Goal: Information Seeking & Learning: Learn about a topic

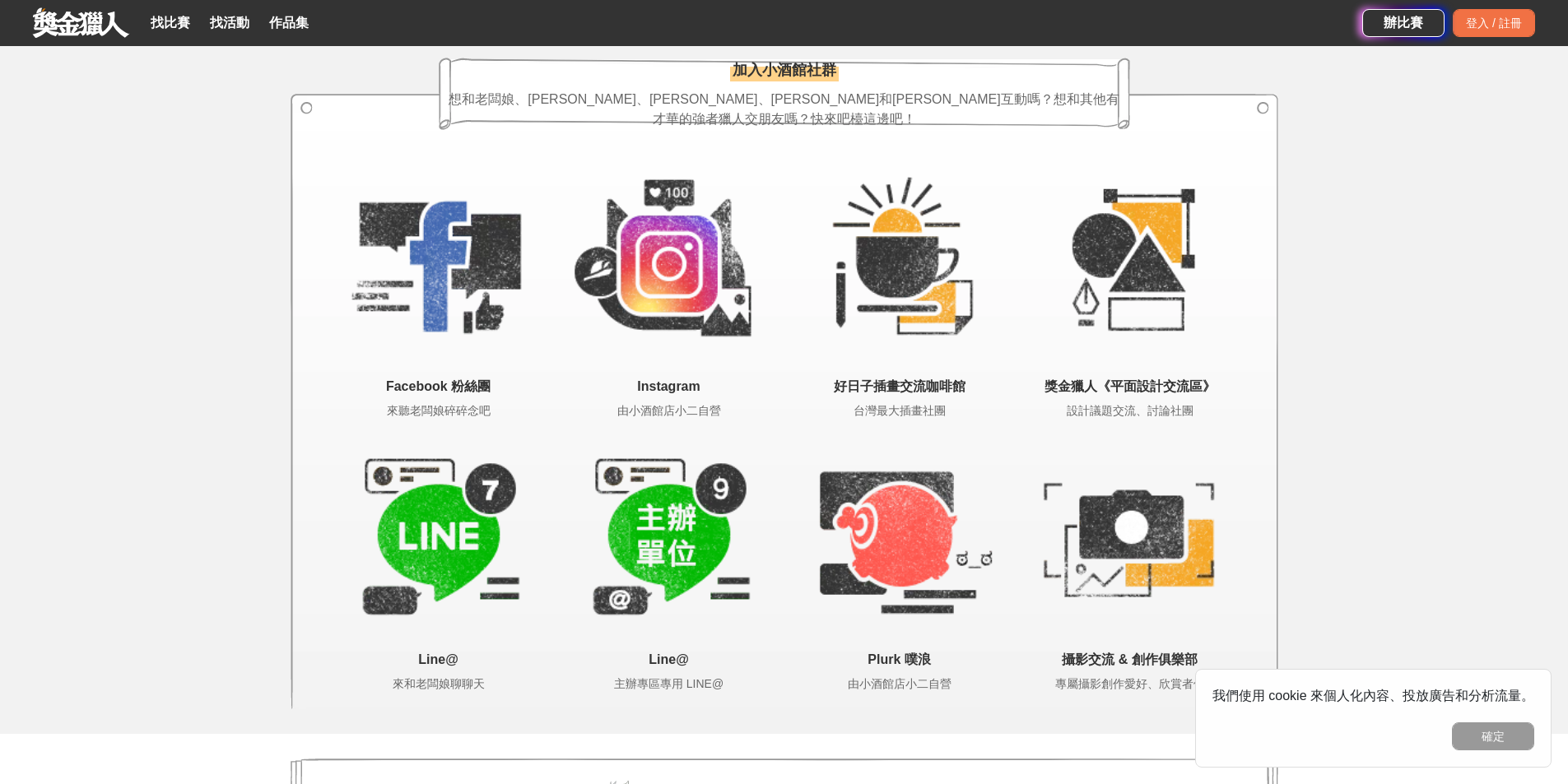
scroll to position [2740, 0]
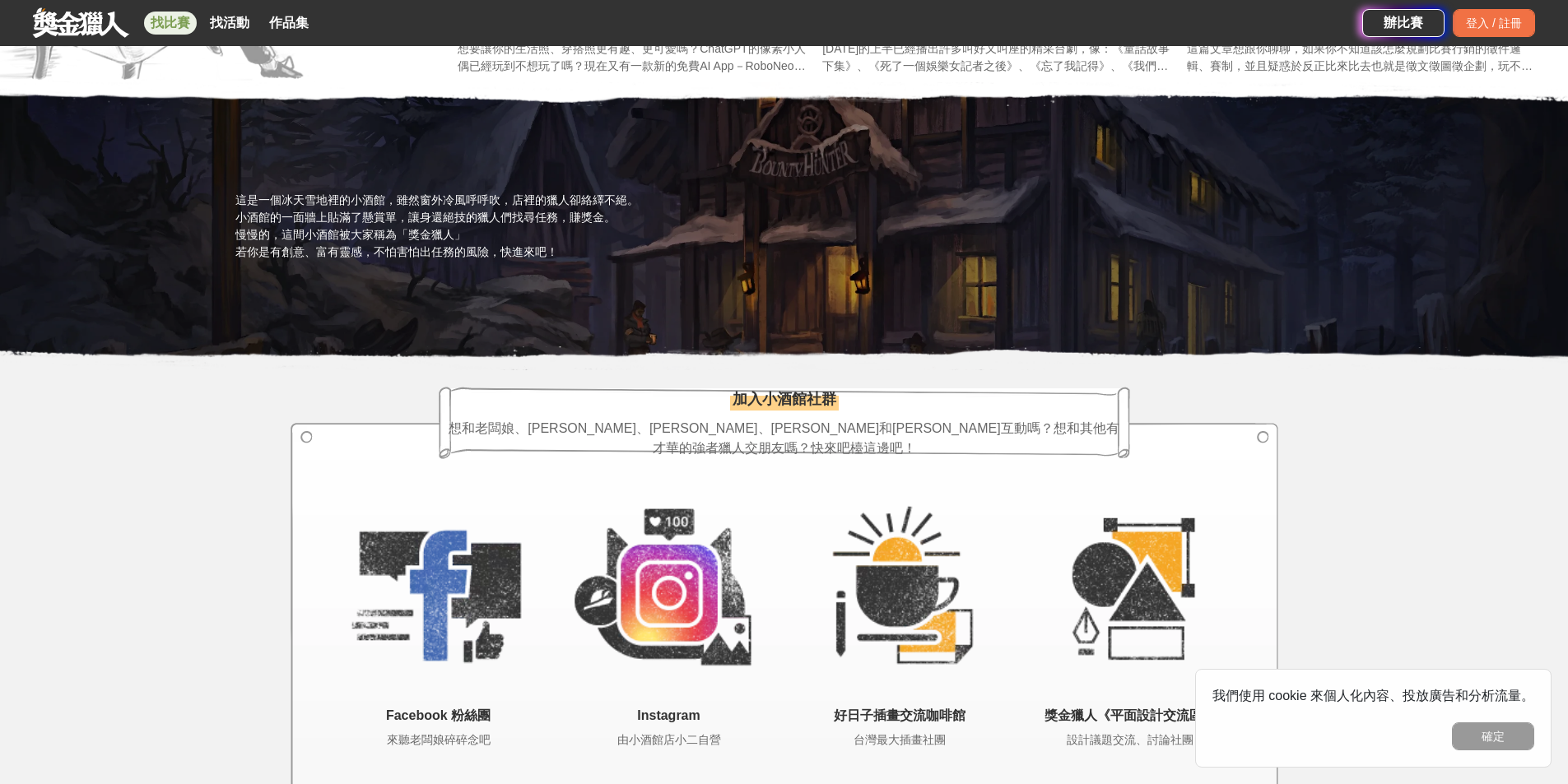
click at [167, 33] on link "找比賽" at bounding box center [170, 23] width 53 height 23
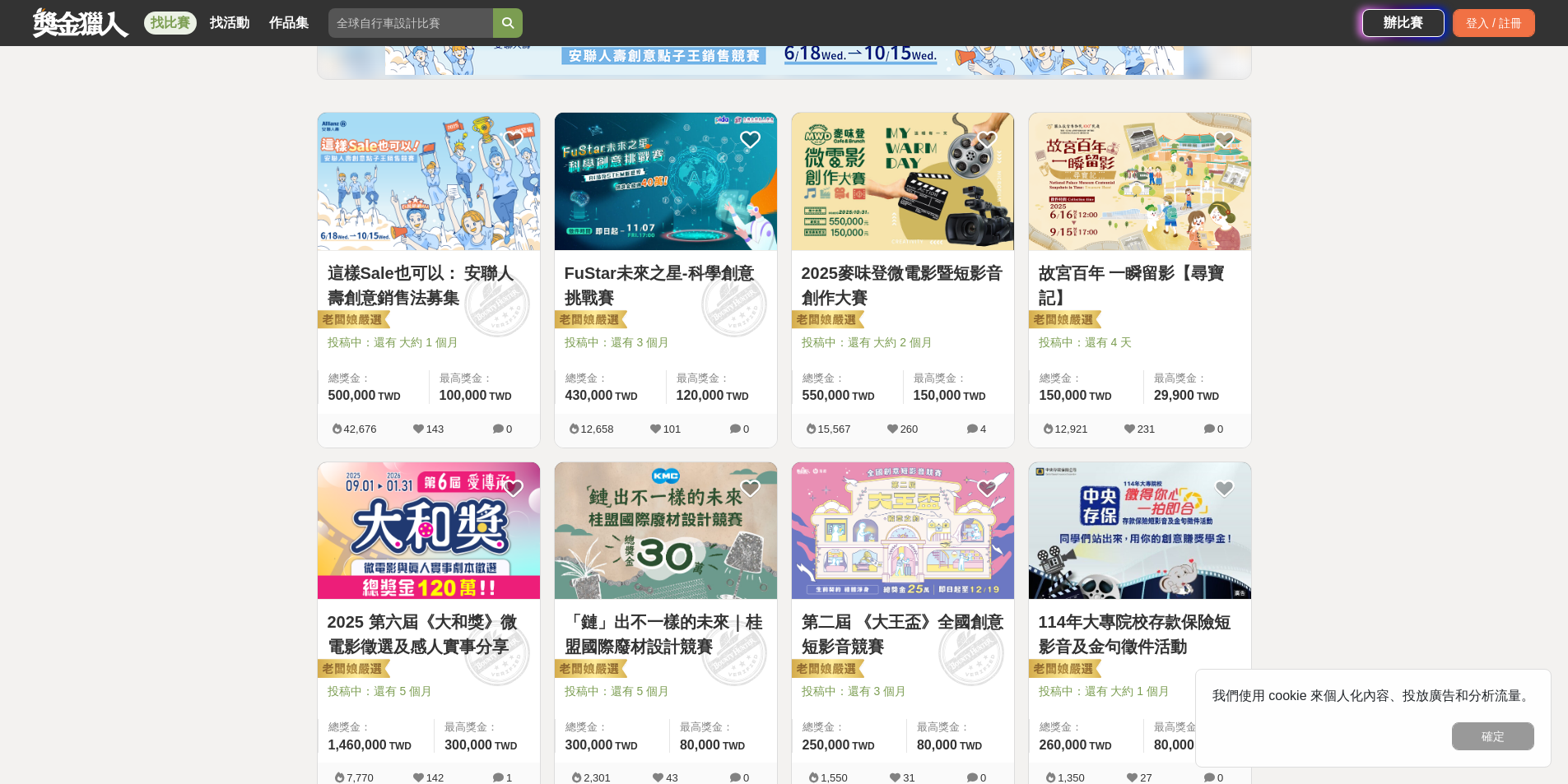
scroll to position [247, 0]
click at [692, 283] on link "FuStar未來之星-科學創意挑戰賽" at bounding box center [666, 287] width 202 height 50
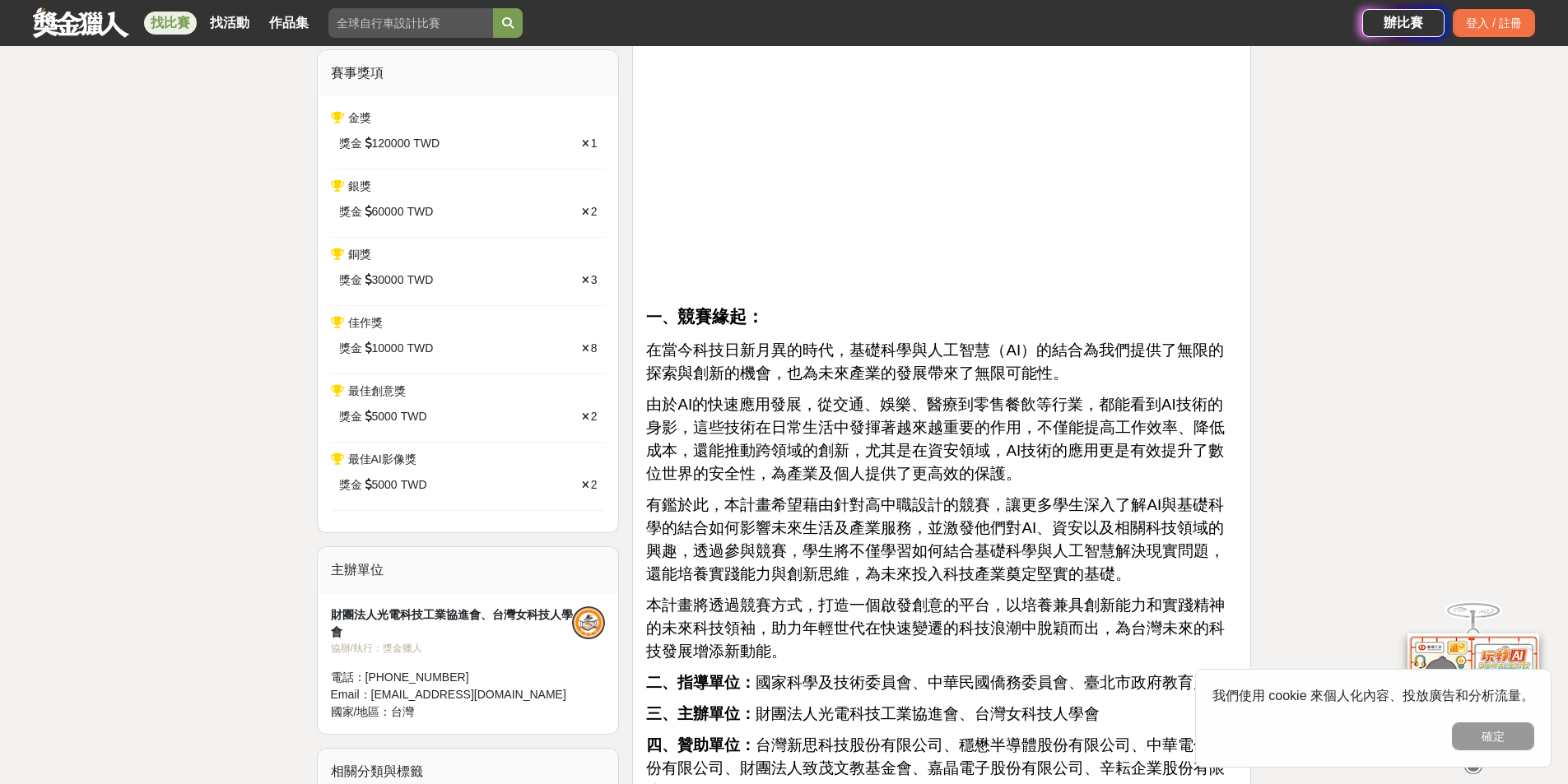
scroll to position [658, 0]
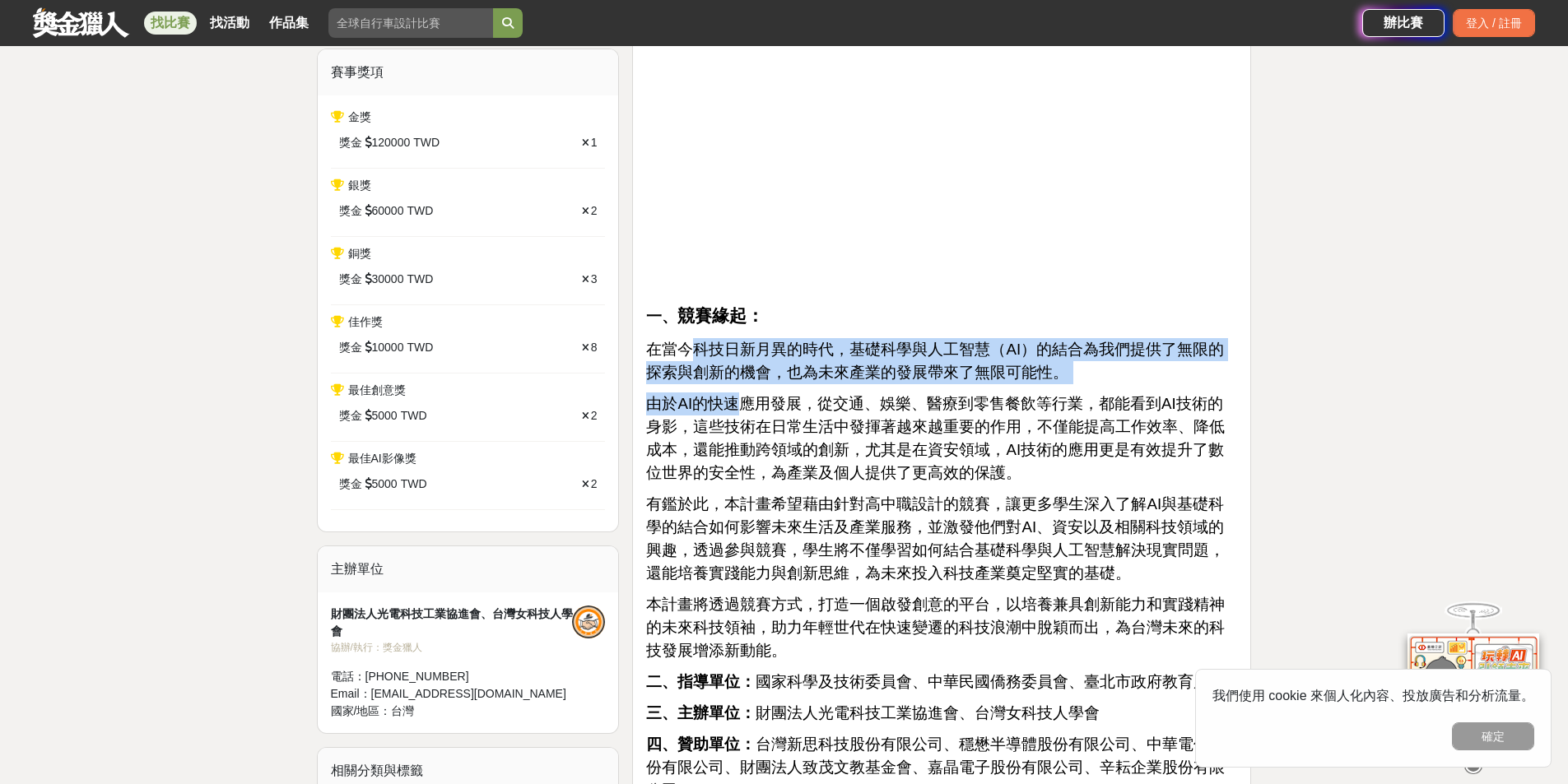
drag, startPoint x: 696, startPoint y: 361, endPoint x: 734, endPoint y: 396, distance: 51.7
click at [734, 396] on span "由於AI的快速應用發展，從交通、娛樂、醫療到零售餐飲等行業，都能看到AI技術的身影，這些技術在日常生活中發揮著越來越重要的作用，不僅能提高工作效率、降低成本，…" at bounding box center [935, 437] width 579 height 87
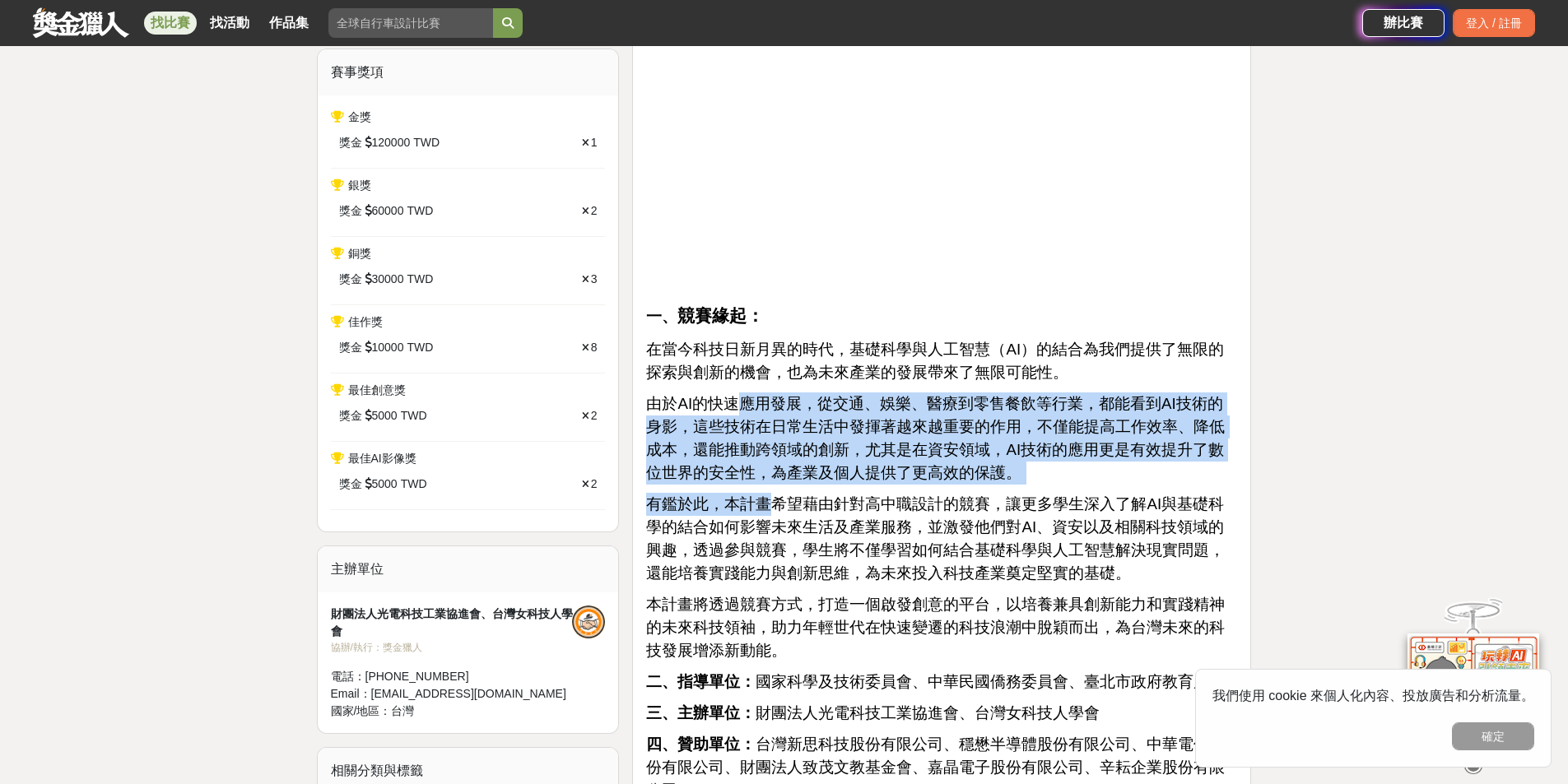
drag, startPoint x: 734, startPoint y: 396, endPoint x: 769, endPoint y: 508, distance: 117.3
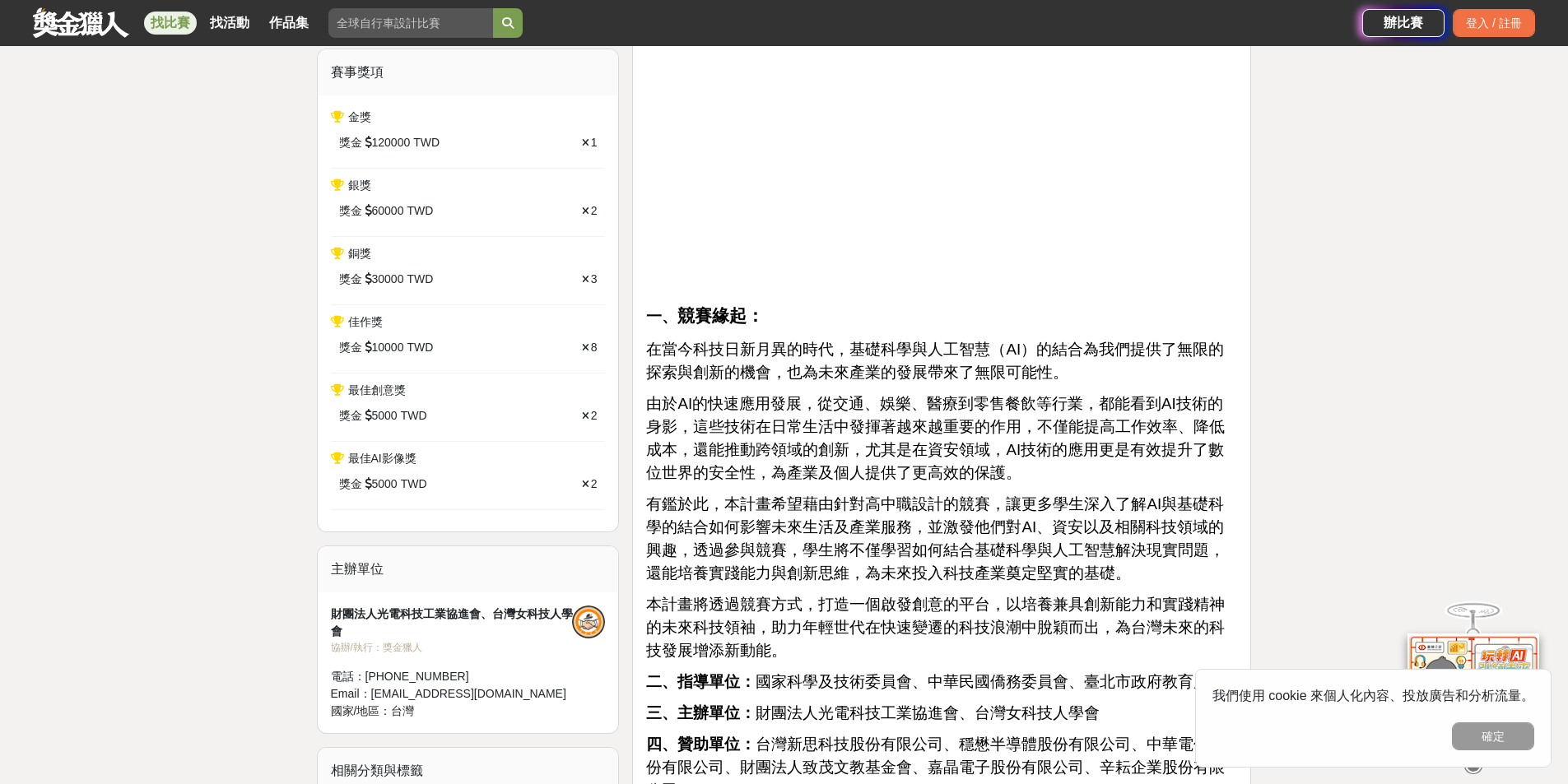
click at [784, 507] on span "有鑑於此，本計畫希望藉由針對高中職設計的競賽，讓更多學生深入了解AI與基礎科學的結合如何影響未來生活及產業服務，並激發他們對AI、資安以及相關科技領域的興趣，…" at bounding box center [935, 538] width 579 height 87
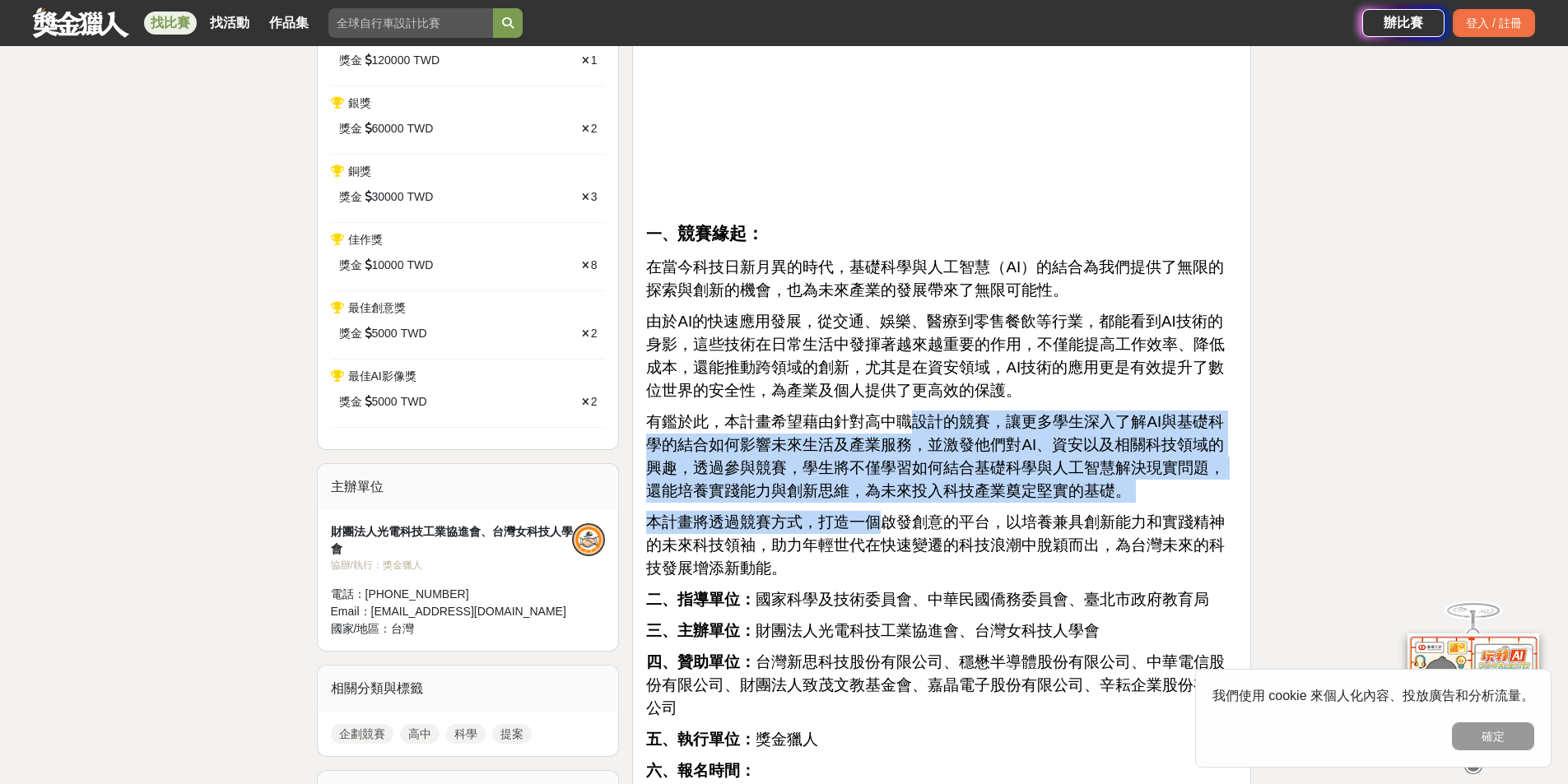
drag, startPoint x: 907, startPoint y: 432, endPoint x: 868, endPoint y: 518, distance: 94.4
click at [865, 518] on span "本計畫將透過競賽方式，打造一個啟發創意的平台，以培養兼具創新能力和實踐精神的未來科技領袖，助力年輕世代在快速變遷的科技浪潮中脫穎而出，為台灣未來的科技發展增添…" at bounding box center [935, 545] width 579 height 64
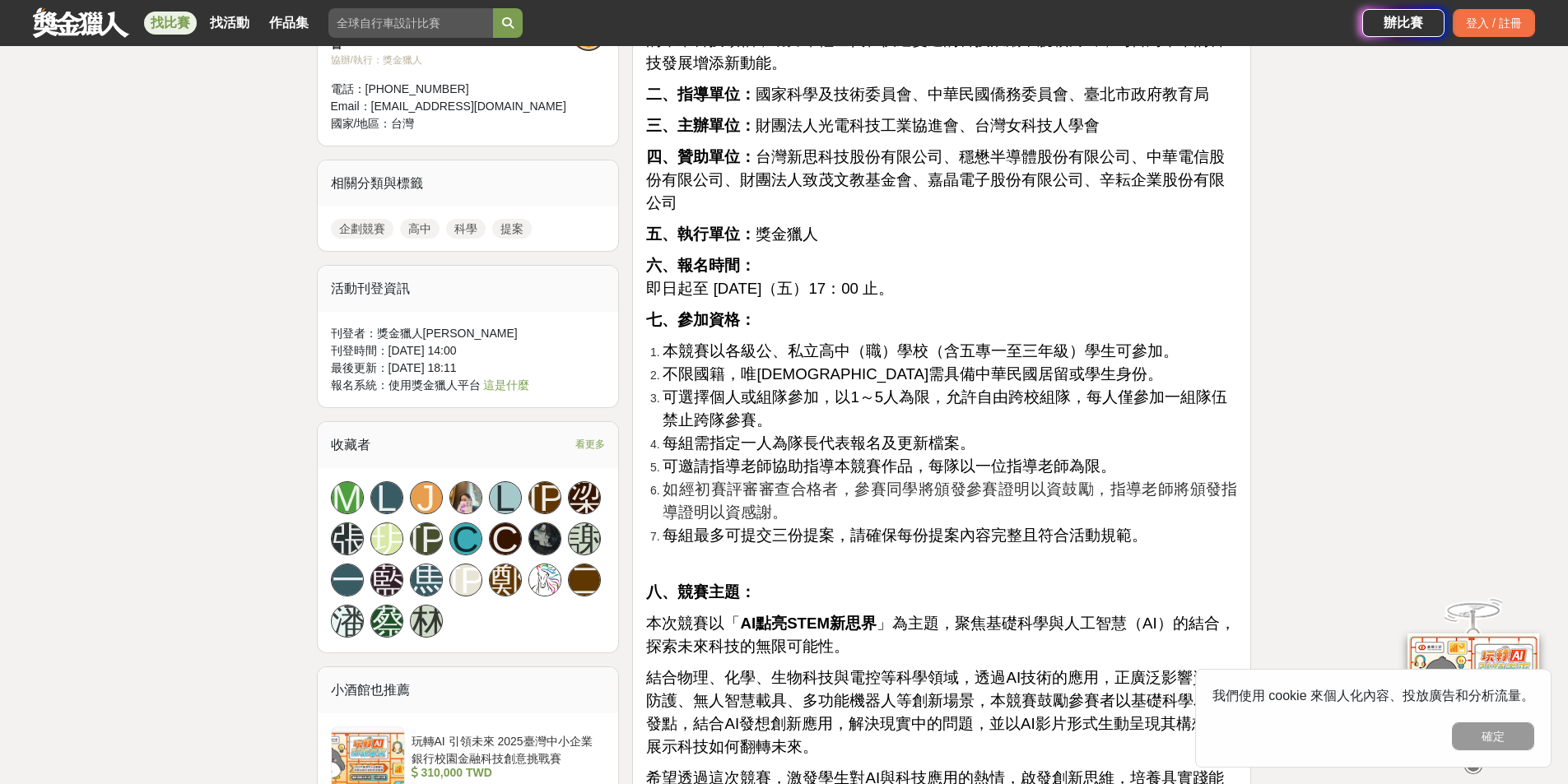
scroll to position [1399, 0]
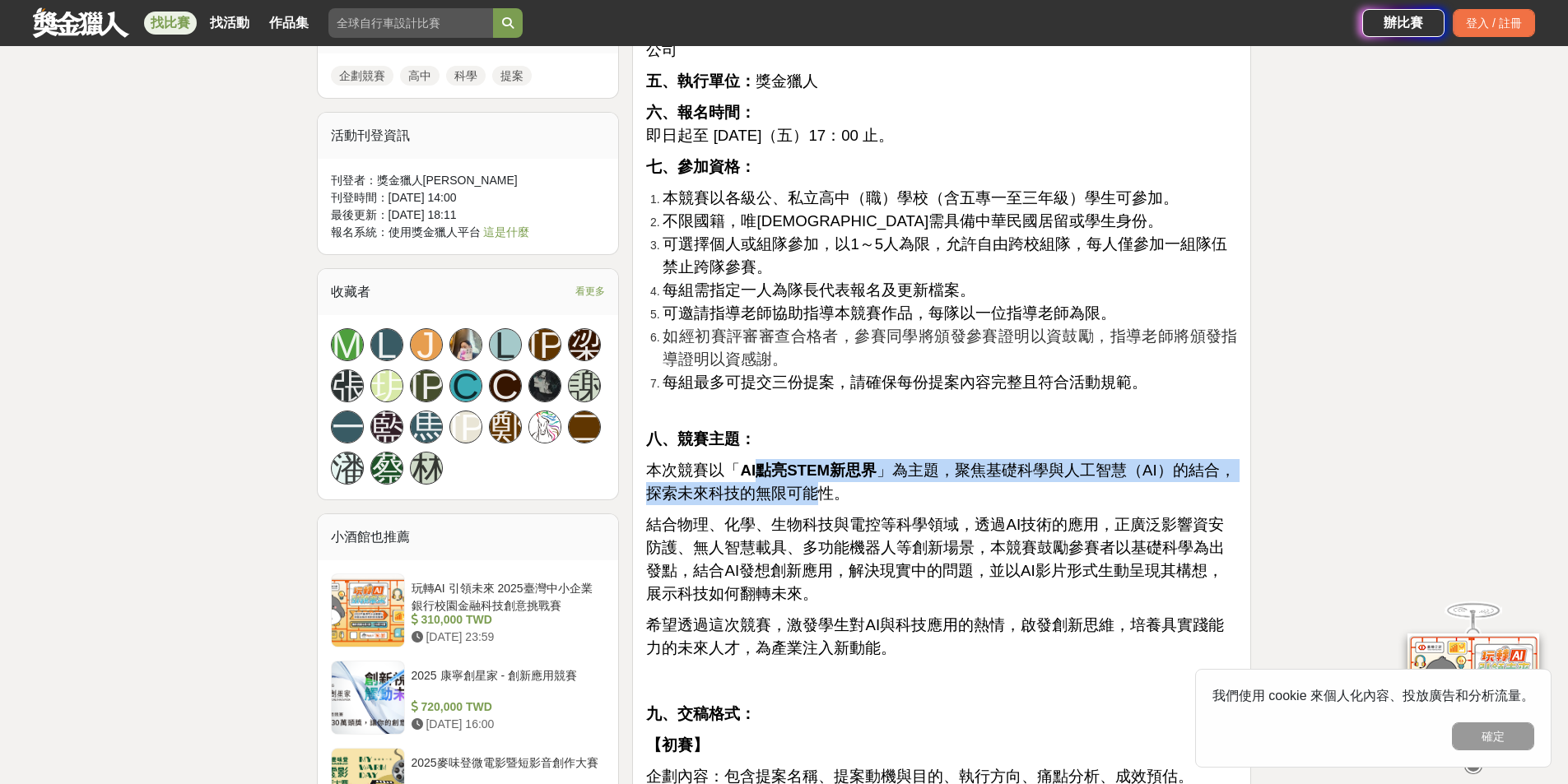
drag, startPoint x: 756, startPoint y: 451, endPoint x: 820, endPoint y: 461, distance: 64.8
click at [820, 461] on span "本次競賽以「 AI點亮STEM新思界 」為主題，聚焦基礎科學與人工智慧（AI）的結合，探索未來科技的無限可能性。" at bounding box center [940, 481] width 589 height 40
click at [820, 463] on span "本次競賽以「 AI點亮STEM新思界 」為主題，聚焦基礎科學與人工智慧（AI）的結合，探索未來科技的無限可能性。" at bounding box center [940, 481] width 589 height 40
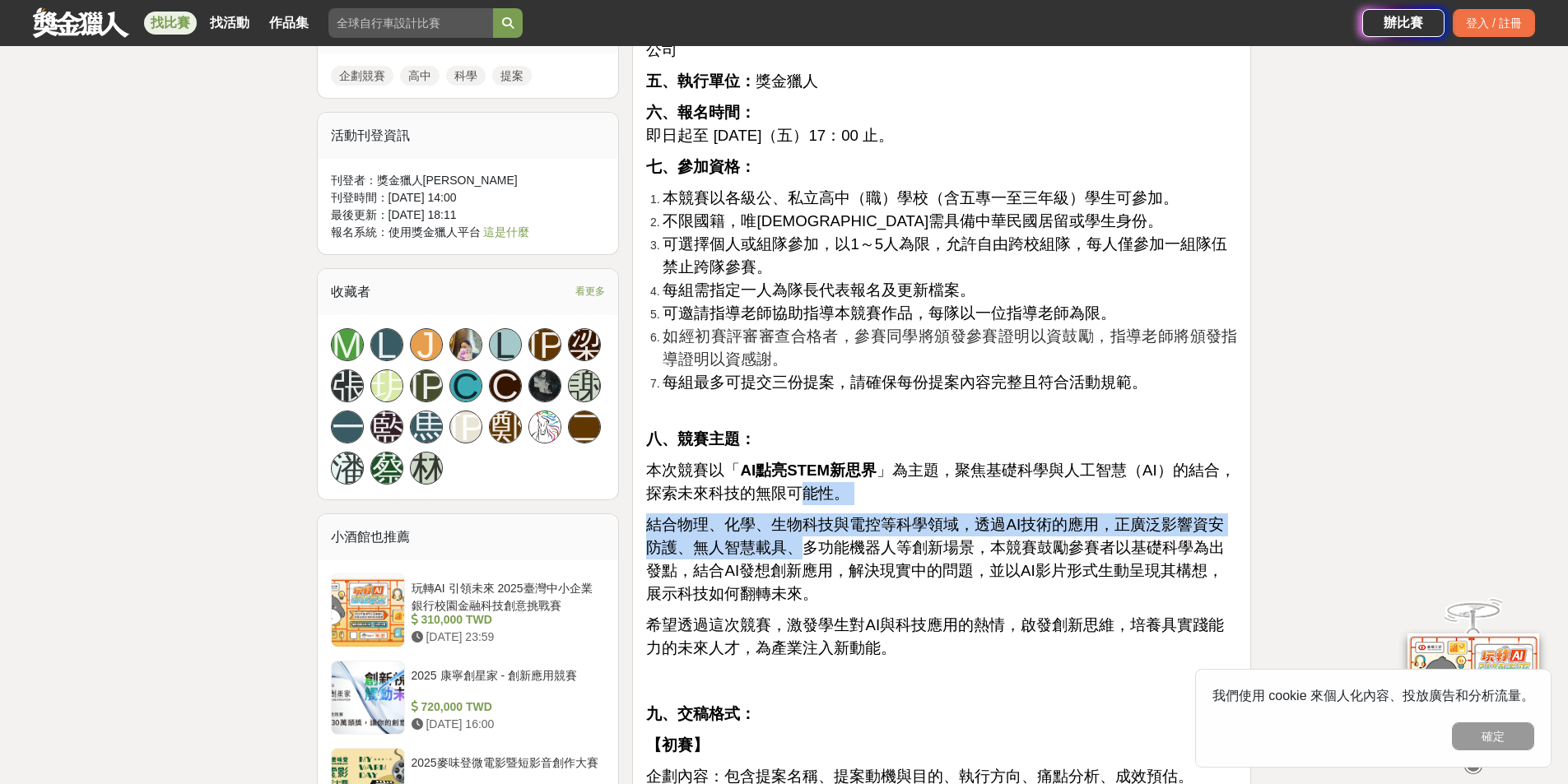
drag, startPoint x: 801, startPoint y: 478, endPoint x: 781, endPoint y: 527, distance: 52.9
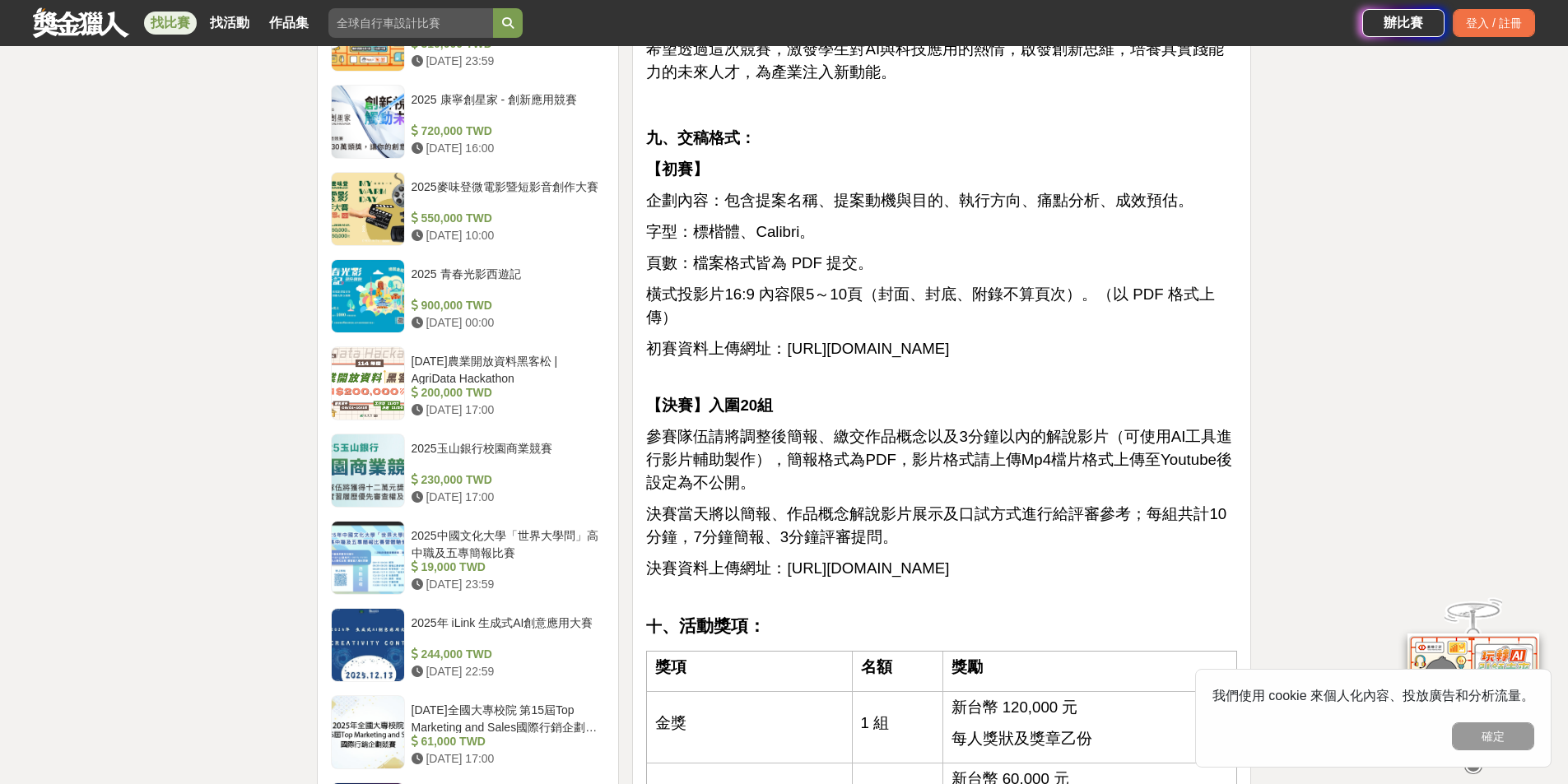
click at [835, 428] on span "參賽隊伍請將調整後簡報、繳交作品概念以及3分鐘以內的解說影片（可使用AI工具進行影片輔助製作），簡報格式為PDF，影片格式請上傳Mp4檔片格式上傳至Youtu…" at bounding box center [939, 460] width 586 height 64
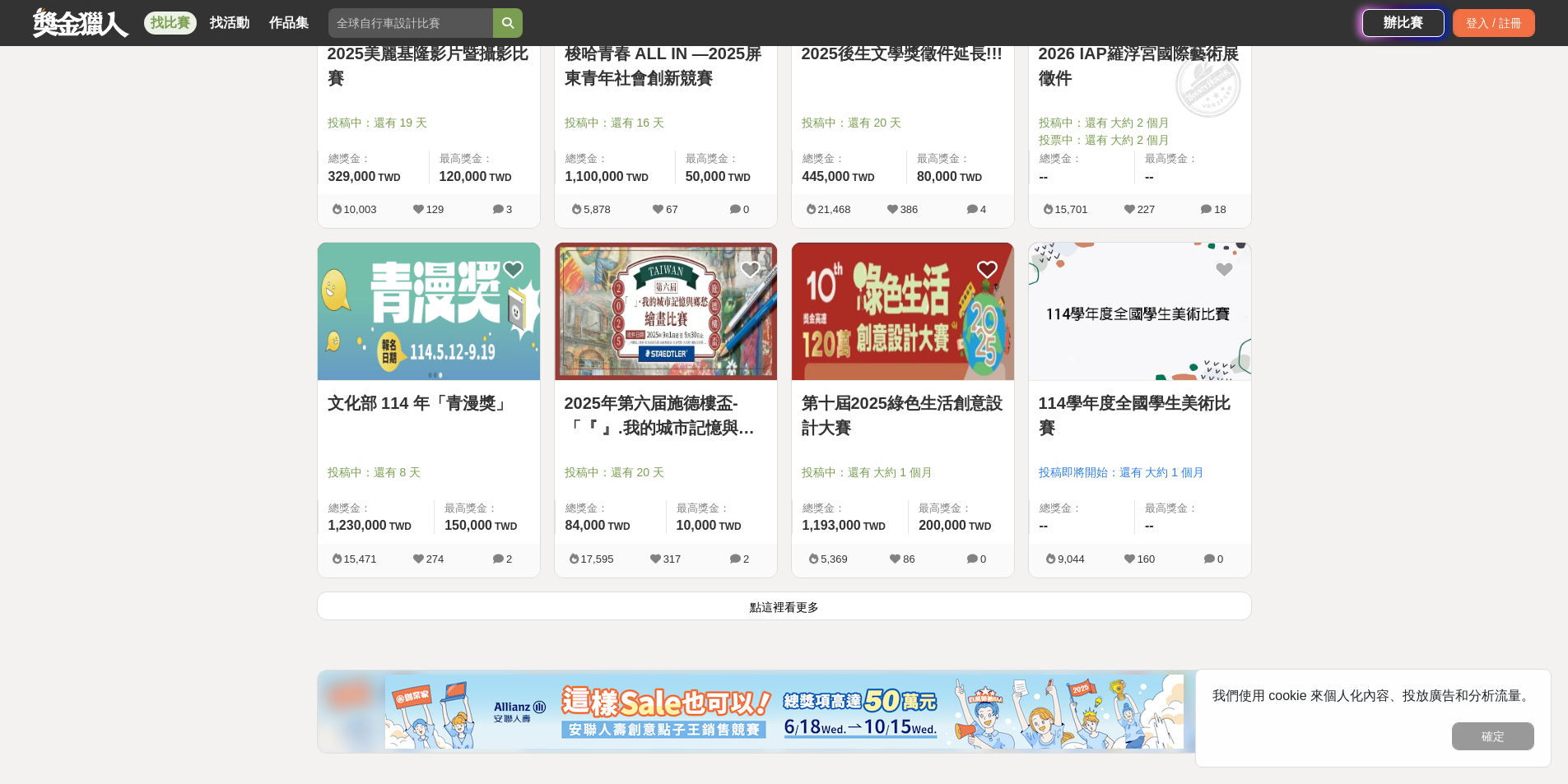
scroll to position [1891, 0]
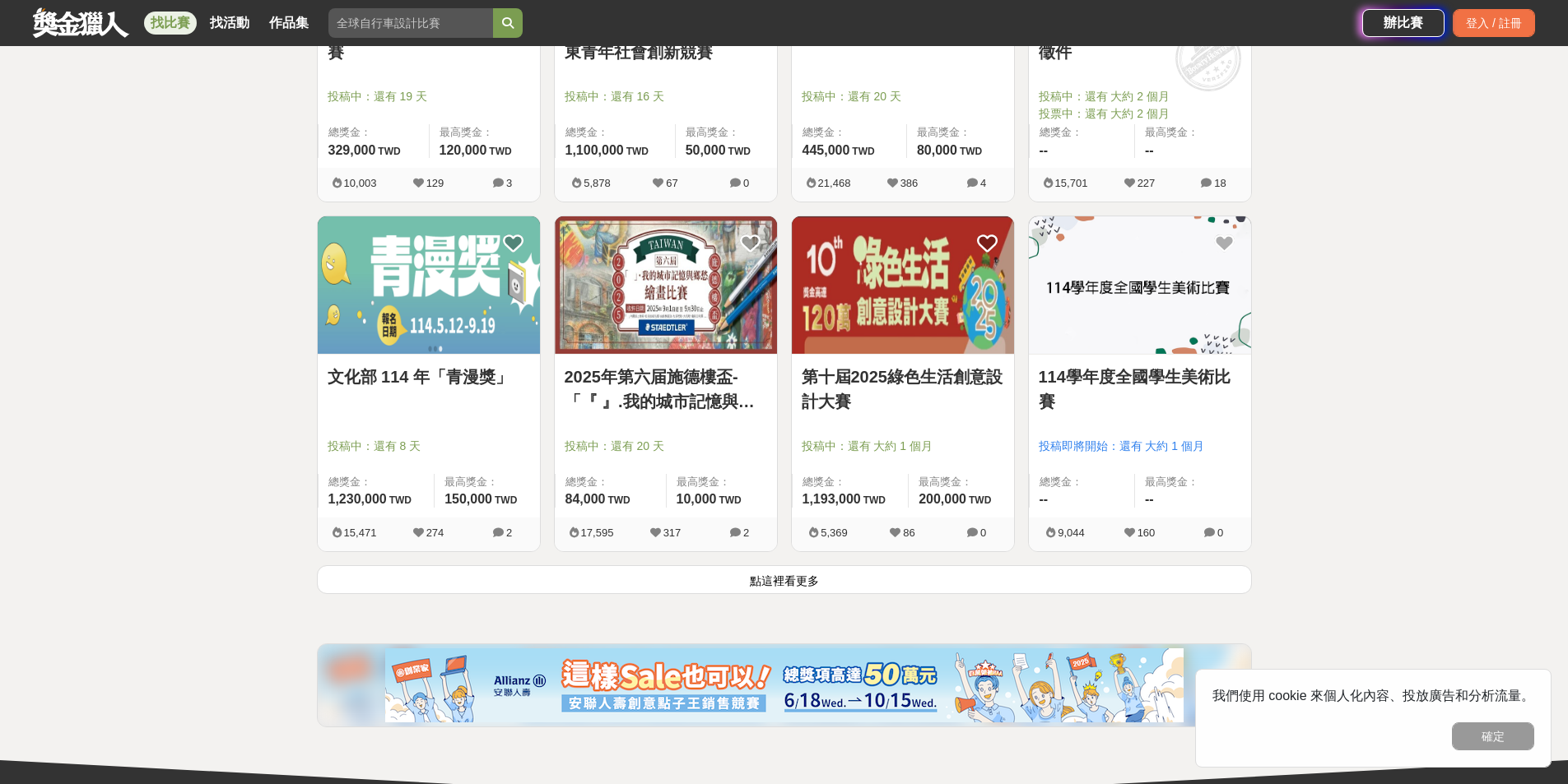
click at [623, 563] on div "[DATE]第六届施德樓盃-「『 』.我的城市記憶與鄉愁」繪畫比賽 投稿中：還有 20 天 總獎金： 84,000 84,000 TWD 最高獎金： 10,0…" at bounding box center [666, 390] width 237 height 350
click at [615, 575] on button "點這裡看更多" at bounding box center [784, 579] width 935 height 29
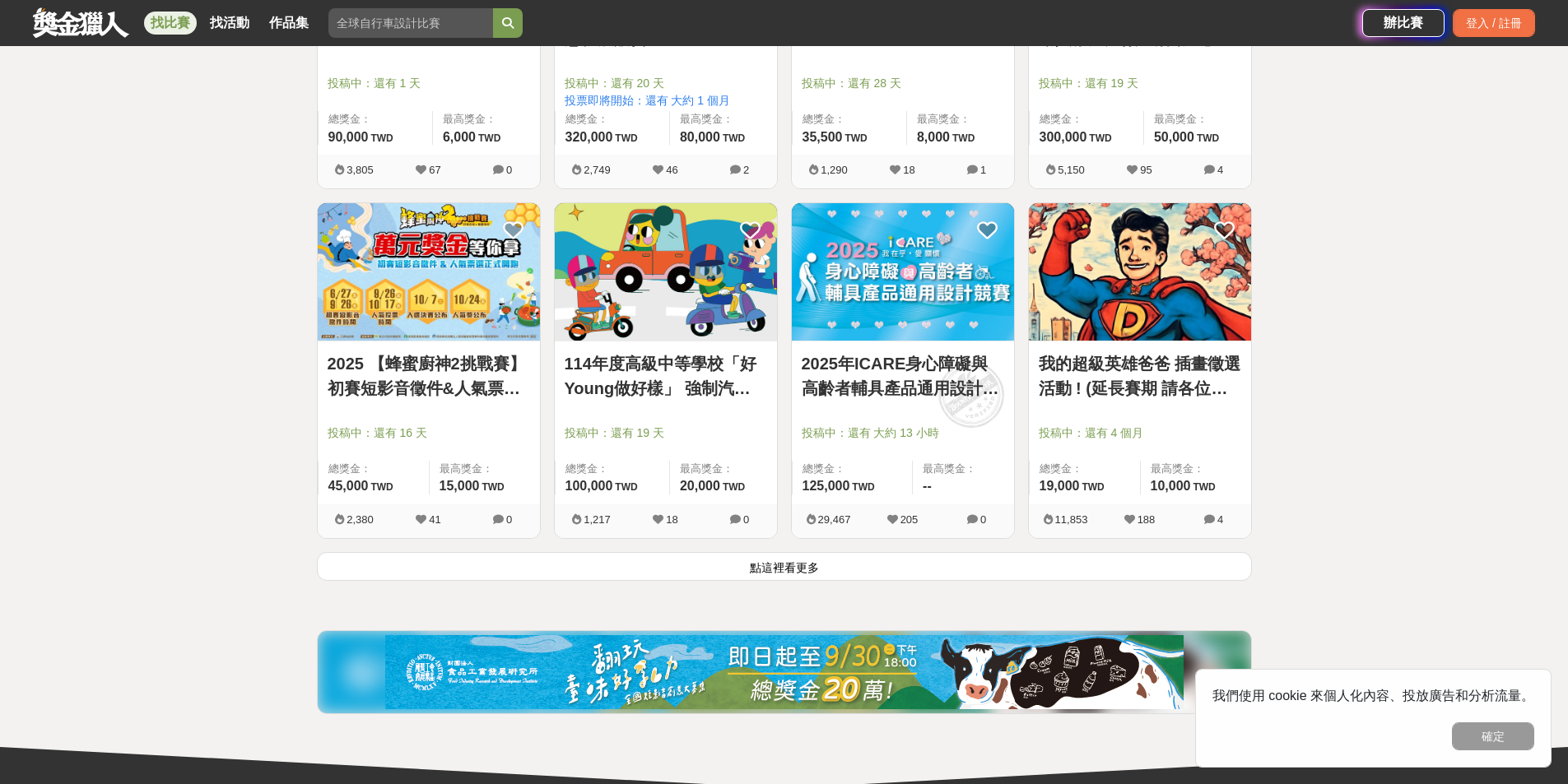
scroll to position [4031, 0]
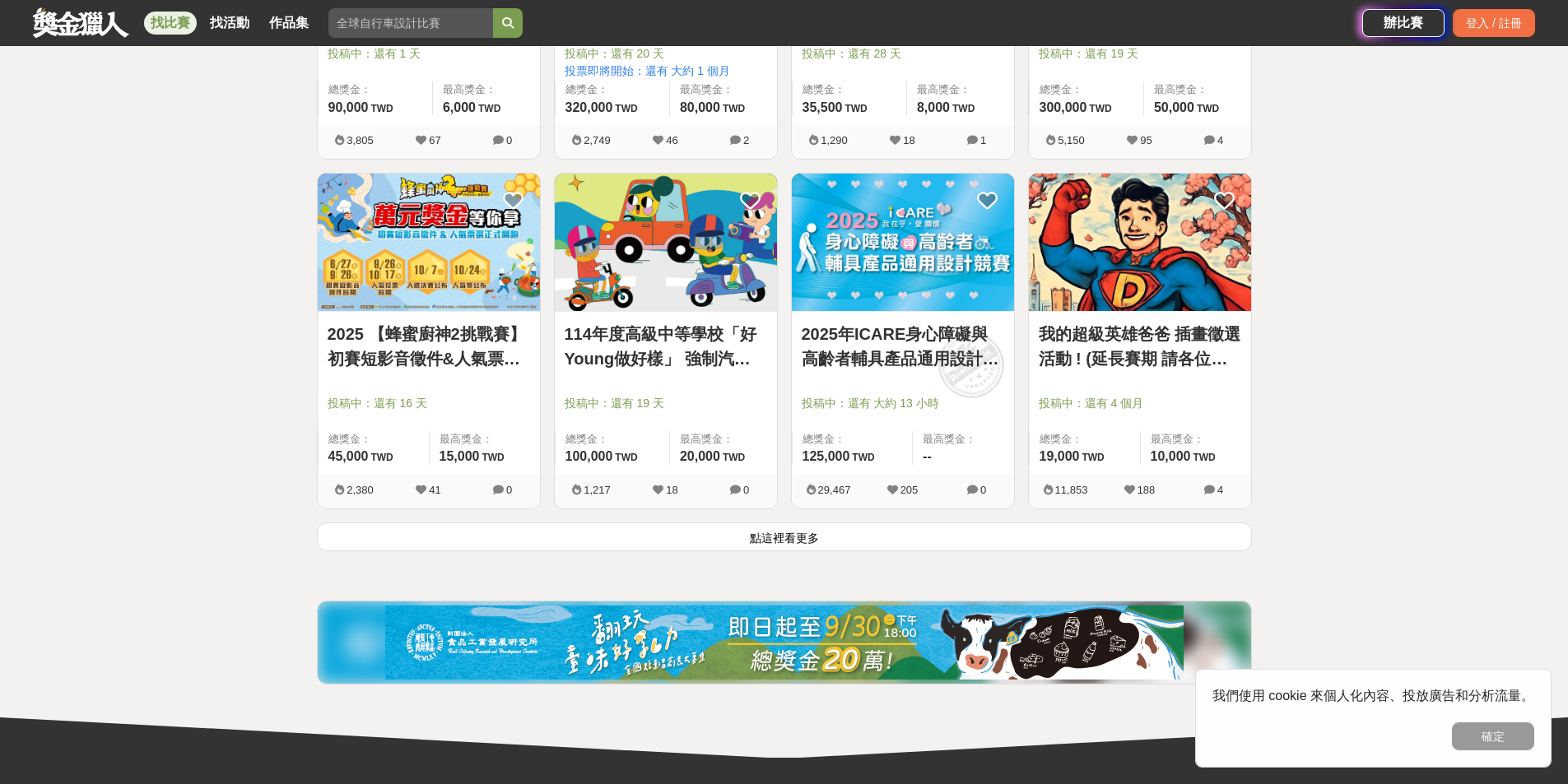
click at [467, 540] on button "點這裡看更多" at bounding box center [784, 536] width 935 height 29
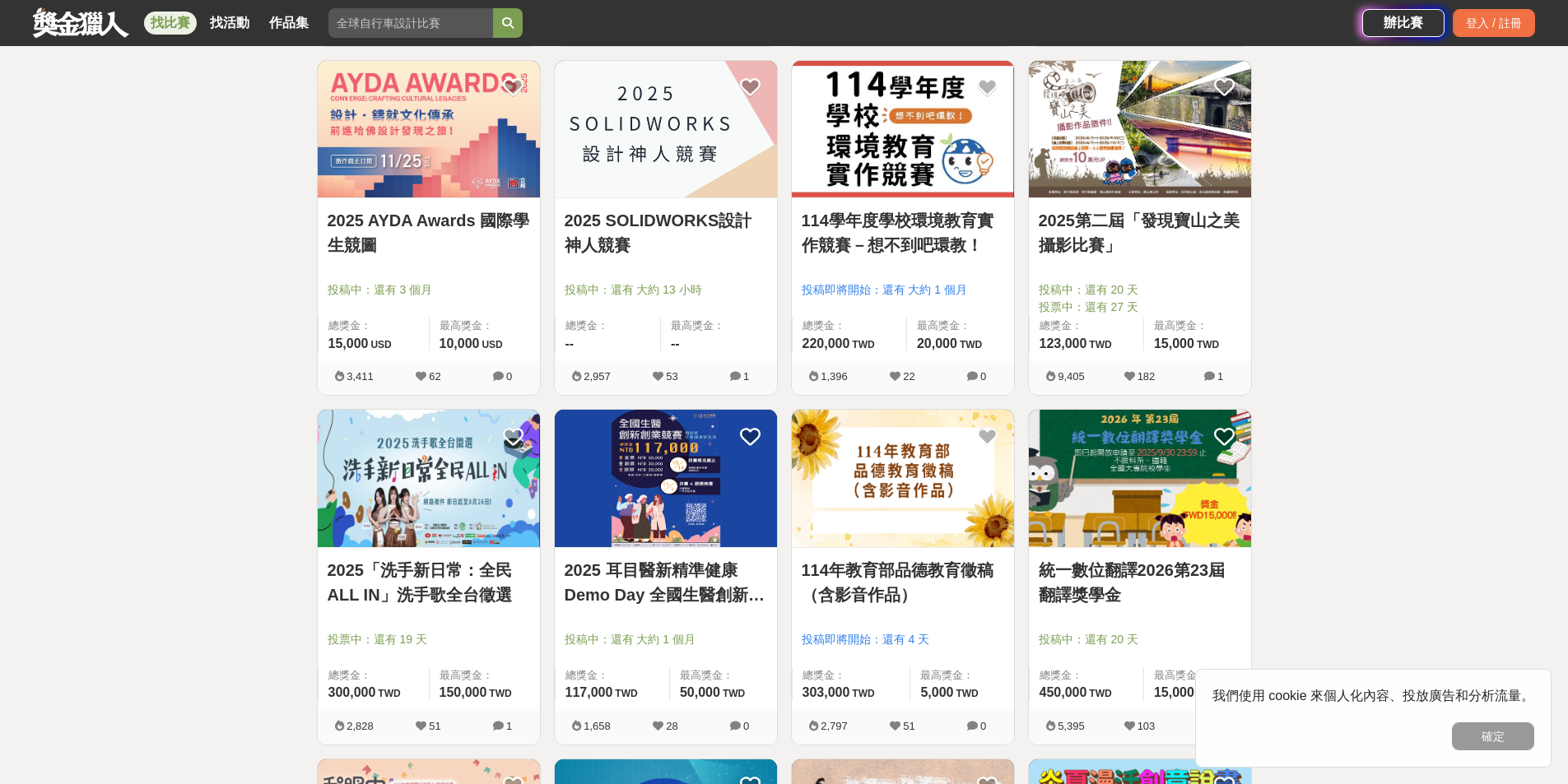
scroll to position [4853, 0]
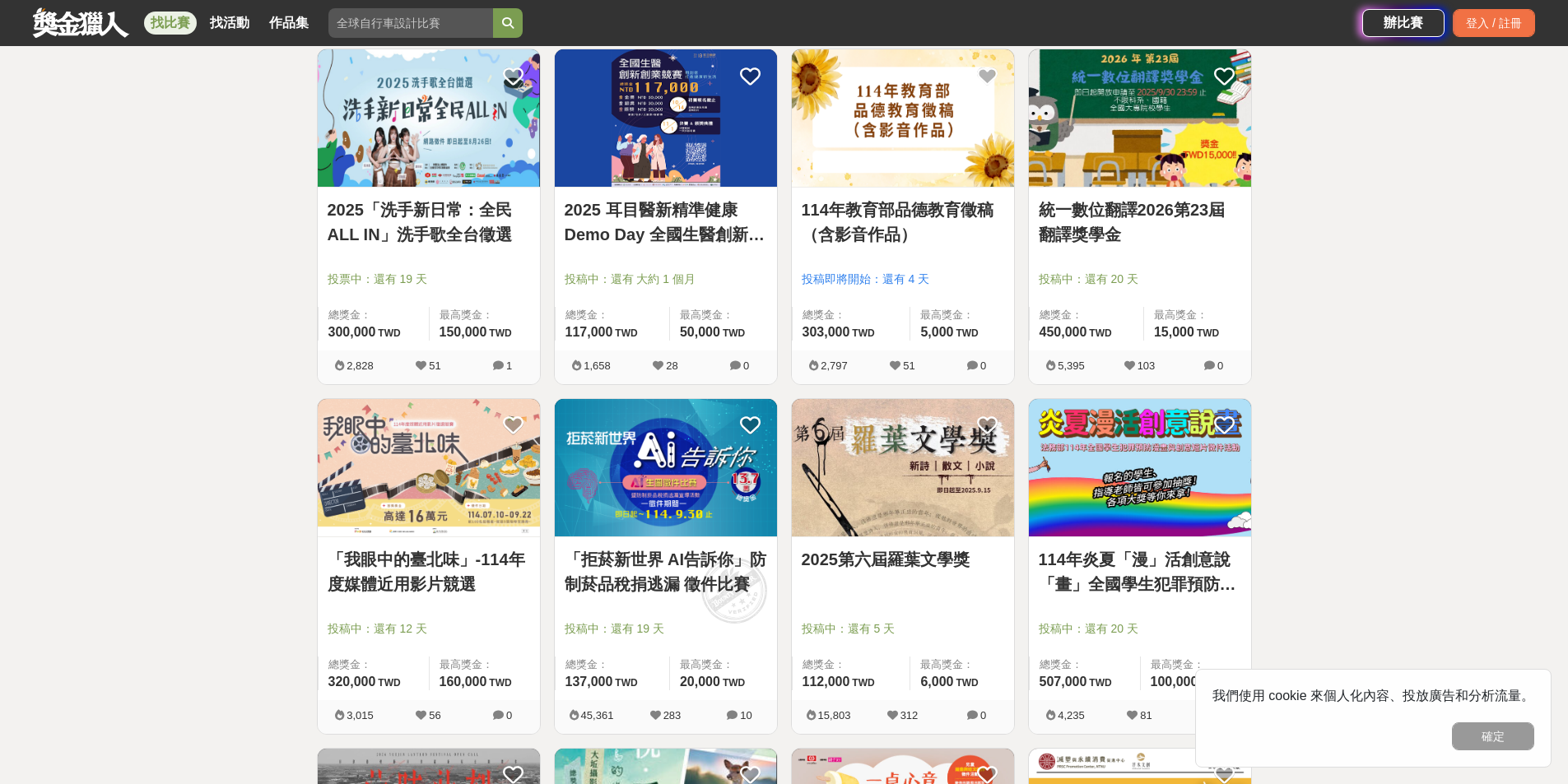
click at [1166, 215] on link "統一數位翻譯2026第23屆翻譯獎學金" at bounding box center [1139, 222] width 202 height 50
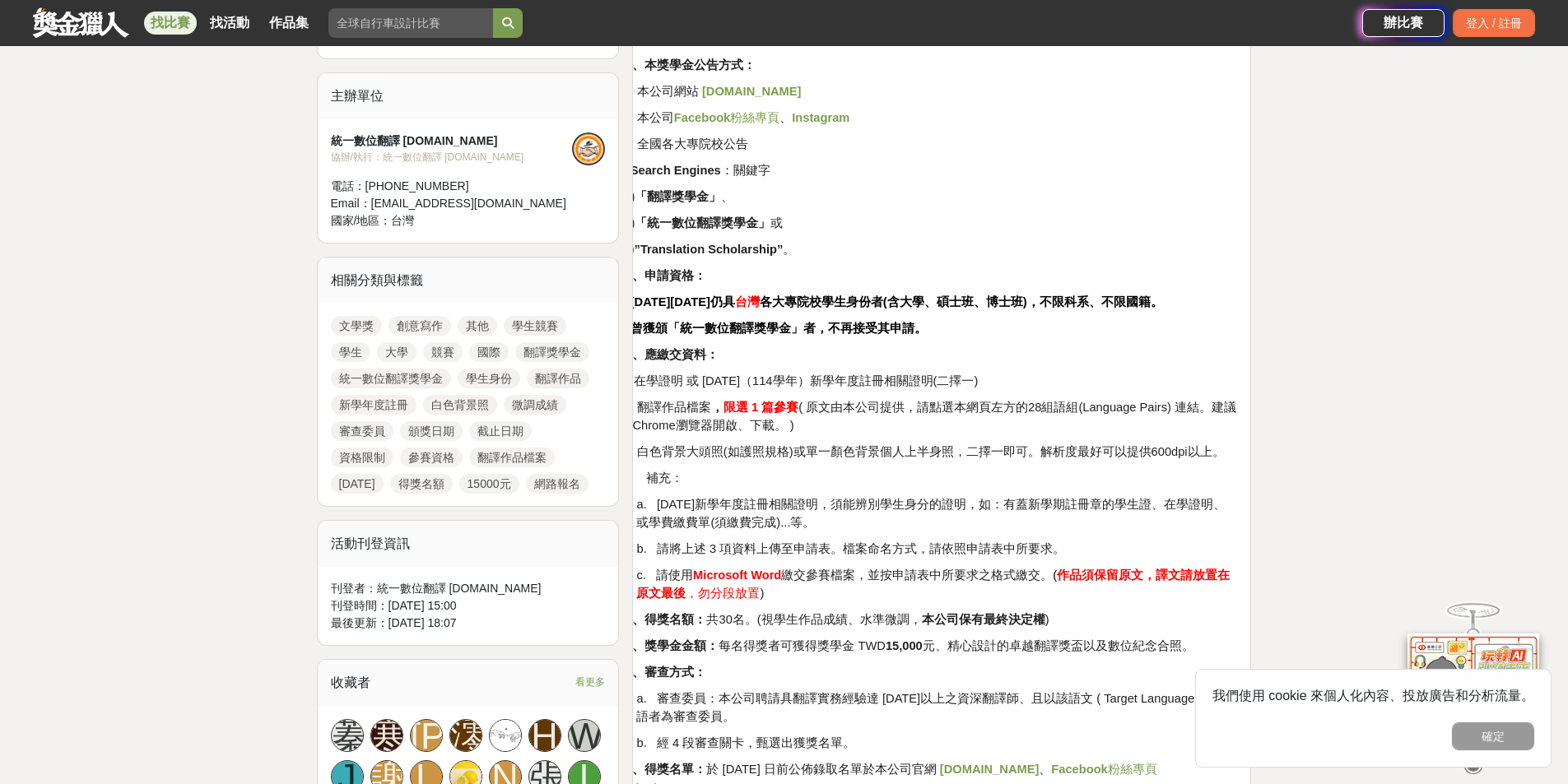
scroll to position [576, 0]
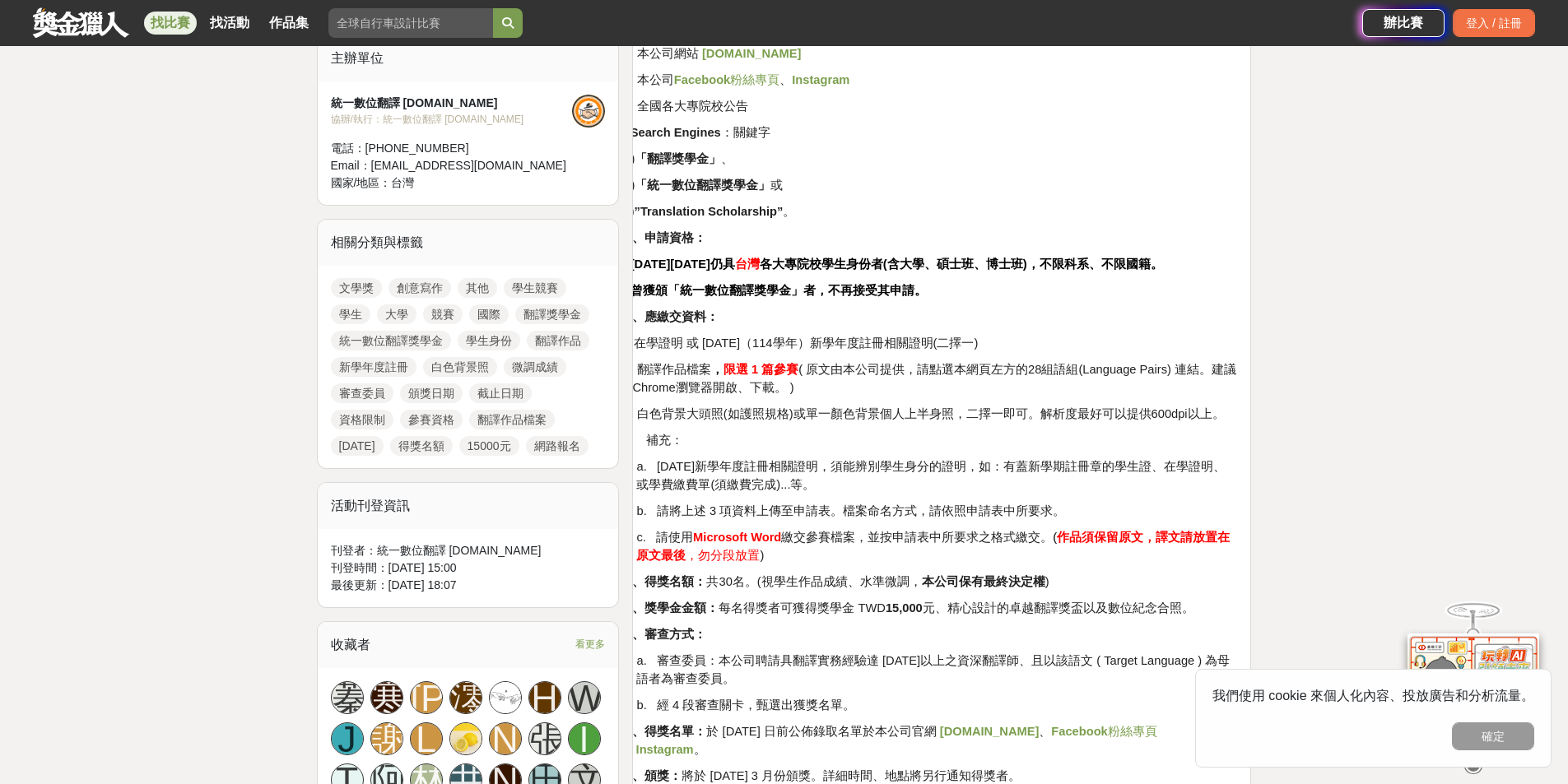
drag, startPoint x: 832, startPoint y: 295, endPoint x: 838, endPoint y: 322, distance: 27.7
click at [838, 322] on div "一、一、本翻譯獎學金(以下簡稱「本獎學金」)主辦單位： 統一數位翻譯股份有限公司 ( [DOMAIN_NAME] ) 二、本獎學金公告方式： 1. 本公司網站…" at bounding box center [941, 573] width 591 height 1162
click at [841, 331] on div "一、一、本翻譯獎學金(以下簡稱「本獎學金」)主辦單位： 統一數位翻譯股份有限公司 ( [DOMAIN_NAME] ) 二、本獎學金公告方式： 1. 本公司網站…" at bounding box center [941, 573] width 591 height 1162
drag, startPoint x: 678, startPoint y: 373, endPoint x: 800, endPoint y: 426, distance: 133.0
click at [800, 426] on div "一、一、本翻譯獎學金(以下簡稱「本獎學金」)主辦單位： 統一數位翻譯股份有限公司 ( [DOMAIN_NAME] ) 二、本獎學金公告方式： 1. 本公司網站…" at bounding box center [941, 573] width 591 height 1162
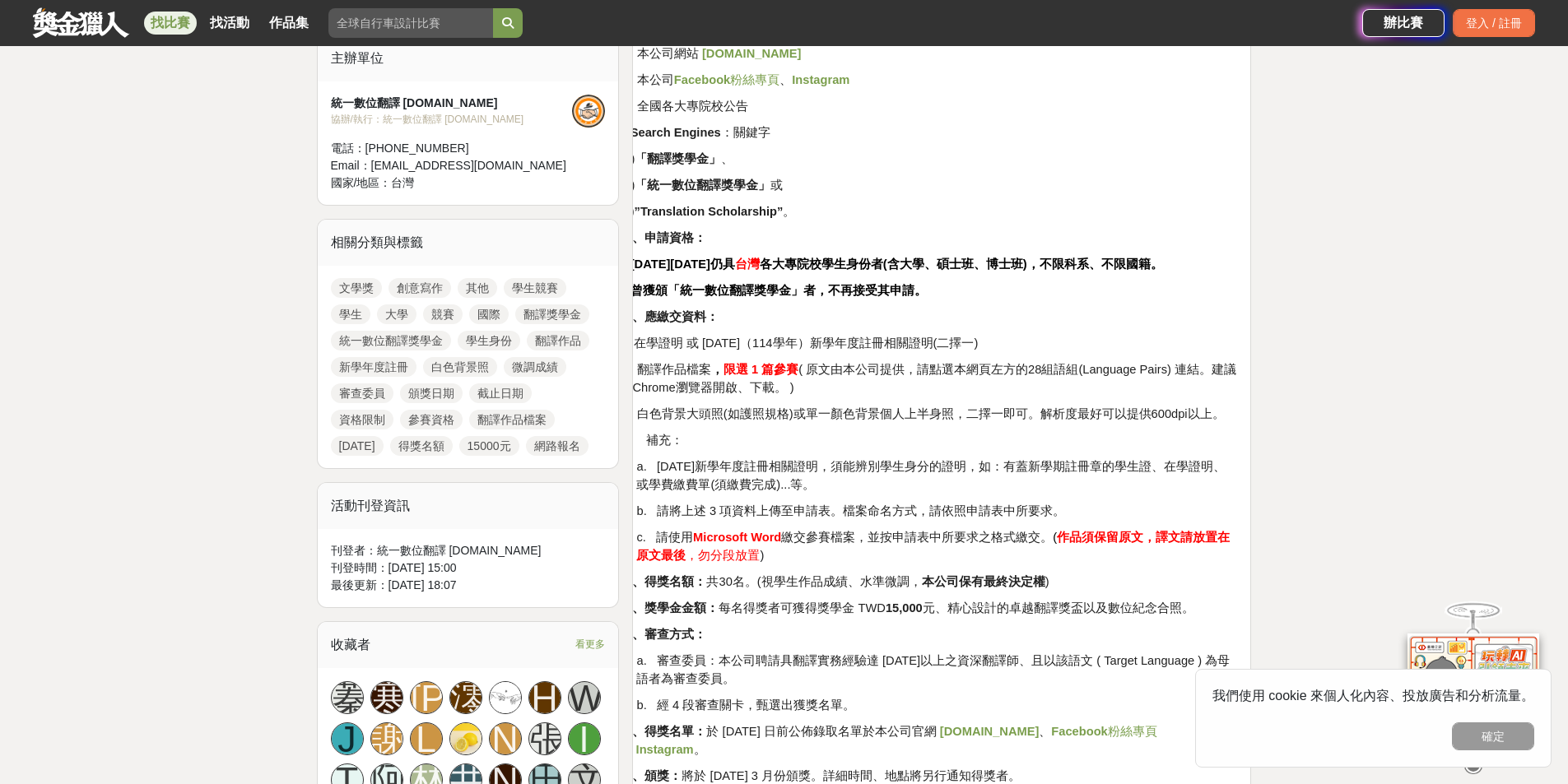
click at [800, 423] on p "3. 白色背景大頭照(如護照規格)或單一顏色背景個人上半身照，二擇一即可。解析度最好可以提供600dpi以上。" at bounding box center [928, 413] width 617 height 18
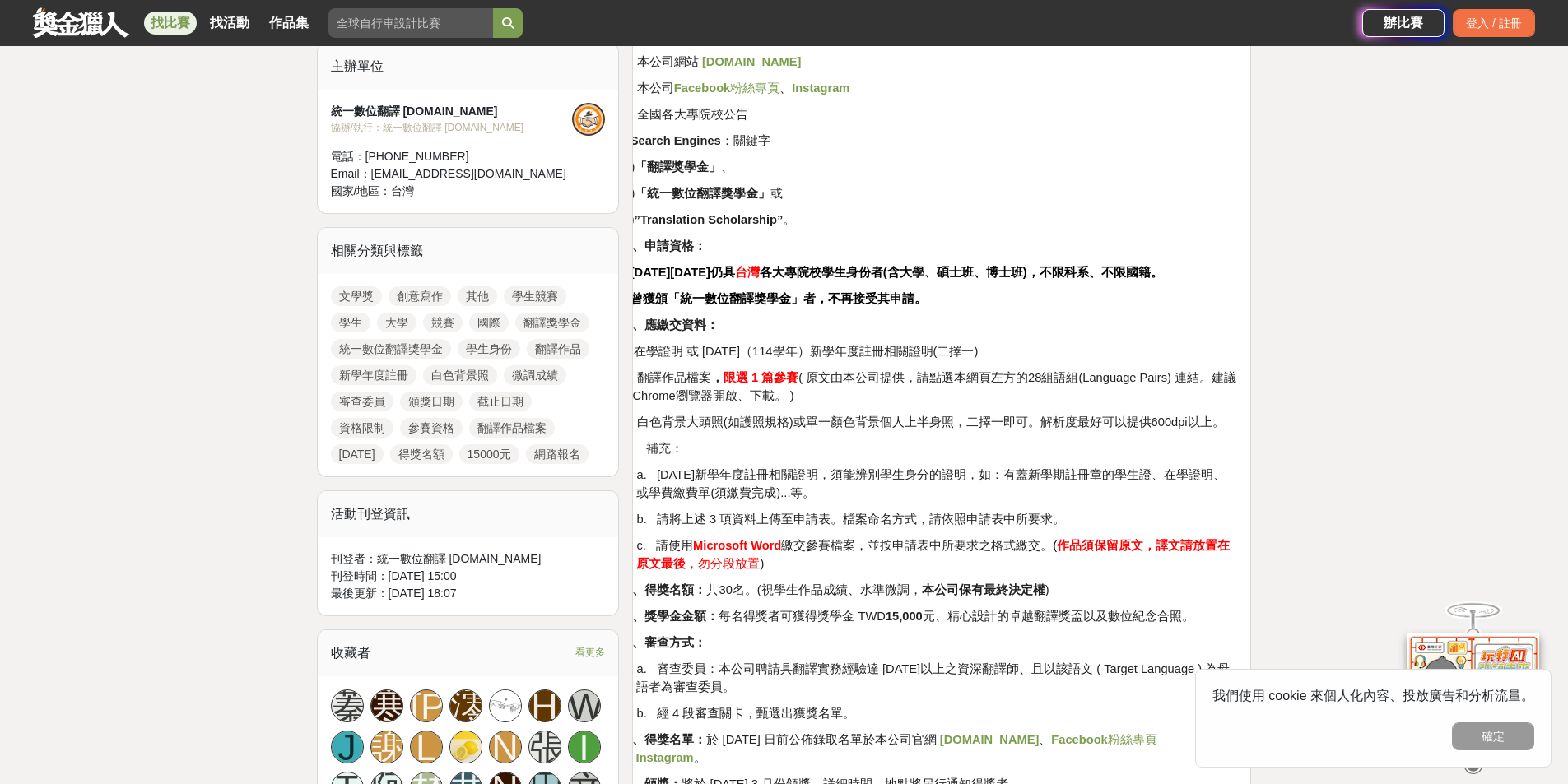
scroll to position [411, 0]
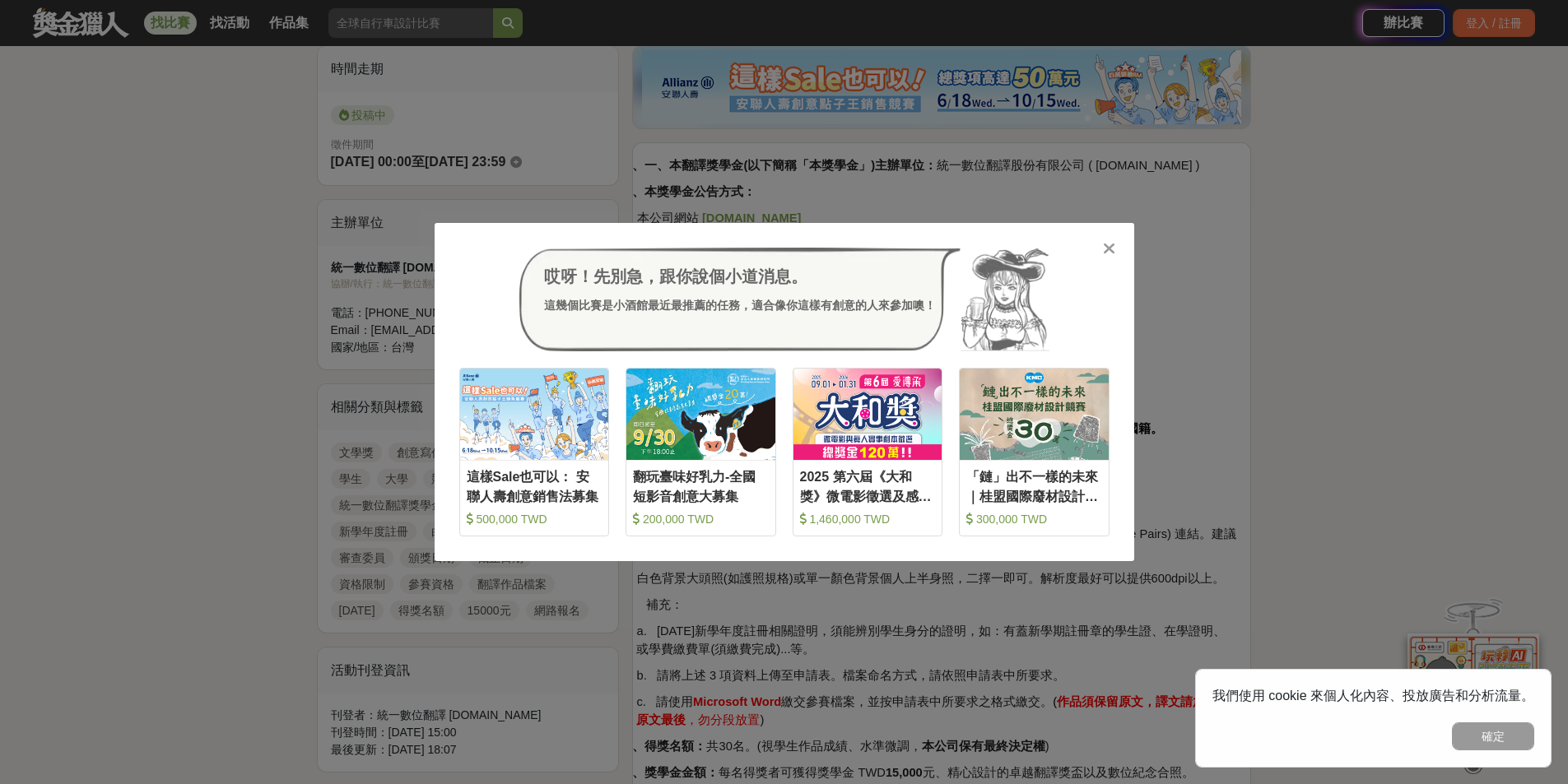
click at [1109, 242] on icon at bounding box center [1109, 248] width 12 height 17
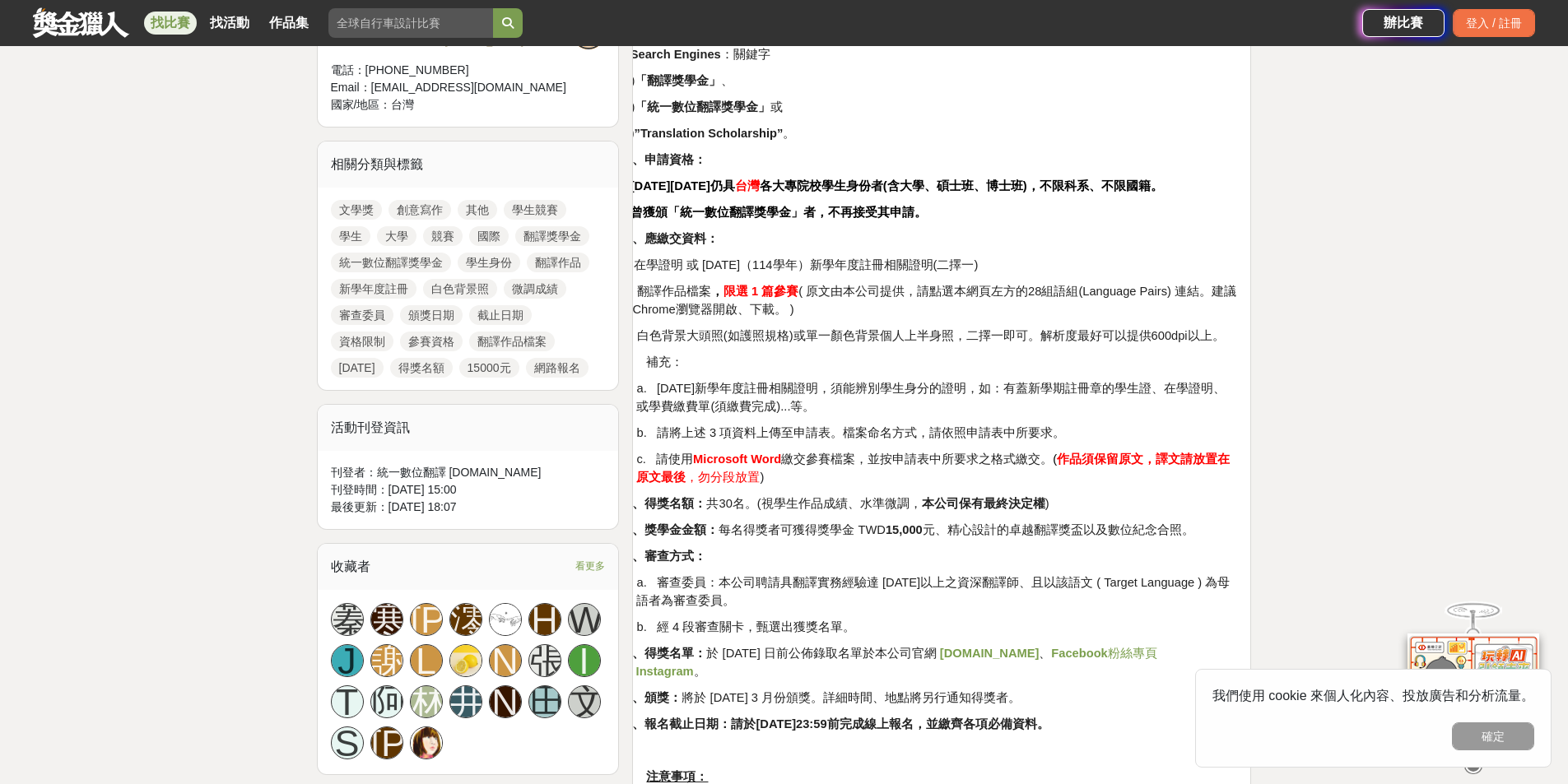
scroll to position [740, 0]
